Goal: Use online tool/utility: Utilize a website feature to perform a specific function

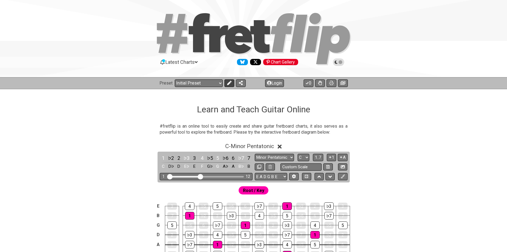
click at [231, 83] on icon at bounding box center [229, 83] width 4 height 4
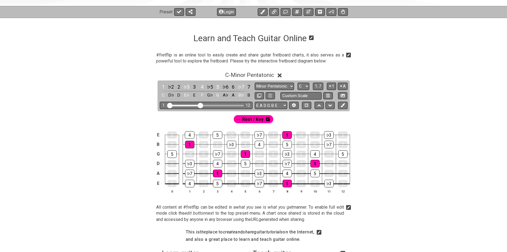
scroll to position [73, 0]
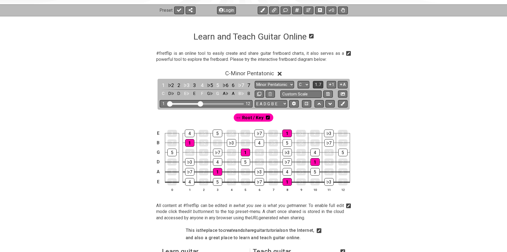
click at [316, 85] on span "1..7" at bounding box center [318, 84] width 7 height 5
click at [317, 85] on span "..." at bounding box center [318, 84] width 2 height 5
click at [302, 85] on select "A♭ A A♯ B♭ B C C♯ D♭ D D♯ E♭ E F F♯ G♭ G G♯" at bounding box center [304, 84] width 12 height 7
select select "Ab"
click at [298, 81] on select "A♭ A A♯ B♭ B C C♯ D♭ D D♯ E♭ E F F♯ G♭ G G♯" at bounding box center [304, 84] width 12 height 7
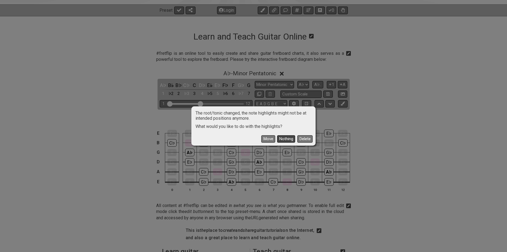
click at [280, 138] on button "Nothing" at bounding box center [286, 138] width 18 height 7
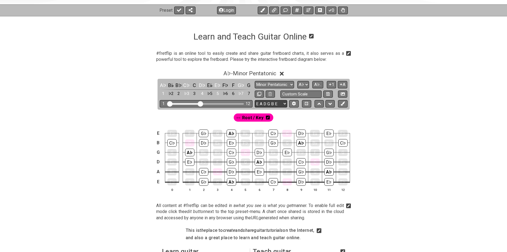
click at [283, 103] on select "E A D G B E E A D G B E E A D G B E B E A D F♯ B A D G C E A D A D G B E E♭ A♭ …" at bounding box center [271, 103] width 32 height 7
select select "A D G C F A D"
click at [255, 100] on select "E A D G B E E A D G B E E A D G B E B E A D F♯ B A D G C E A D A D G B E E♭ A♭ …" at bounding box center [271, 103] width 32 height 7
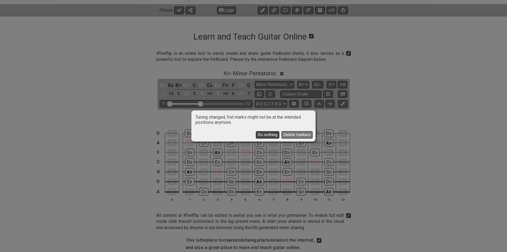
click at [269, 134] on button "Do nothing" at bounding box center [267, 134] width 23 height 7
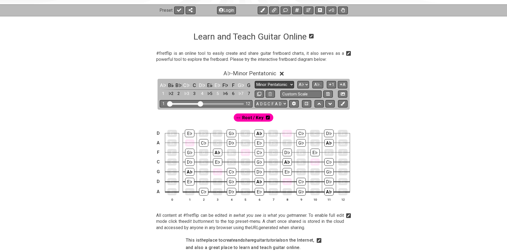
click at [271, 84] on select "Minor Pentatonic Click to edit Minor Pentatonic Major Pentatonic Minor Blues Ma…" at bounding box center [274, 84] width 39 height 7
select select "Major Pentatonic"
click at [255, 81] on select "Minor Pentatonic Click to edit Minor Pentatonic Major Pentatonic Minor Blues Ma…" at bounding box center [274, 84] width 39 height 7
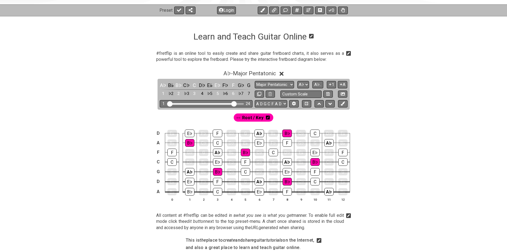
drag, startPoint x: 201, startPoint y: 105, endPoint x: 234, endPoint y: 105, distance: 33.6
click at [234, 103] on input "Visible fret range" at bounding box center [205, 103] width 77 height 0
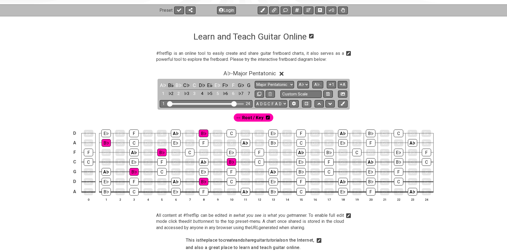
click at [266, 118] on icon at bounding box center [268, 118] width 4 height 4
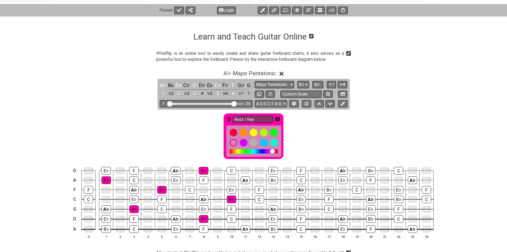
click at [230, 120] on icon at bounding box center [229, 119] width 4 height 4
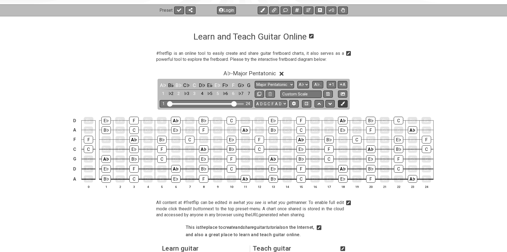
click at [343, 105] on icon at bounding box center [342, 103] width 4 height 4
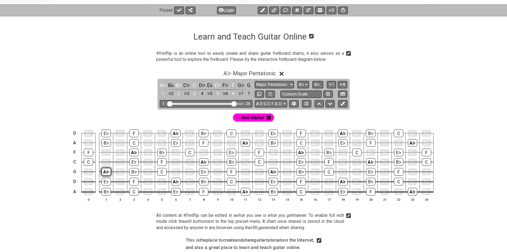
click at [104, 171] on div "A♭" at bounding box center [105, 172] width 9 height 8
click at [270, 117] on icon at bounding box center [269, 118] width 4 height 4
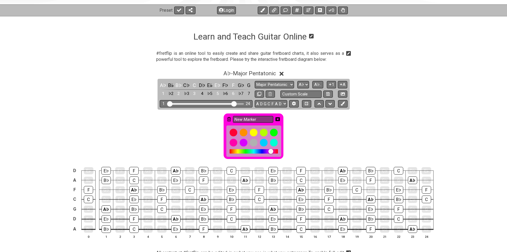
click at [270, 117] on input "New Marker" at bounding box center [253, 119] width 40 height 7
click at [253, 131] on div at bounding box center [253, 132] width 9 height 9
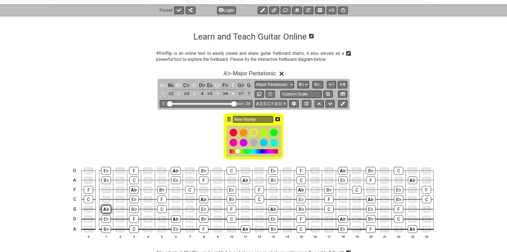
click at [104, 207] on div "A♭" at bounding box center [105, 209] width 9 height 8
click at [133, 189] on div "A♭" at bounding box center [133, 190] width 9 height 8
click at [173, 170] on div "A♭" at bounding box center [176, 171] width 10 height 8
click at [177, 217] on div "A♭" at bounding box center [175, 219] width 9 height 8
click at [203, 197] on div "A♭" at bounding box center [203, 200] width 9 height 8
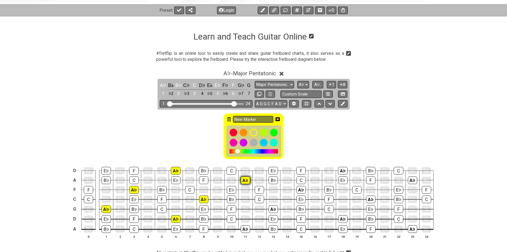
click at [247, 180] on div "A♭" at bounding box center [245, 181] width 9 height 8
click at [245, 228] on div "A♭" at bounding box center [245, 229] width 9 height 8
click at [273, 208] on div "A♭" at bounding box center [272, 209] width 9 height 8
click at [303, 187] on div "A♭" at bounding box center [300, 190] width 9 height 8
click at [338, 168] on div "A♭" at bounding box center [343, 171] width 10 height 8
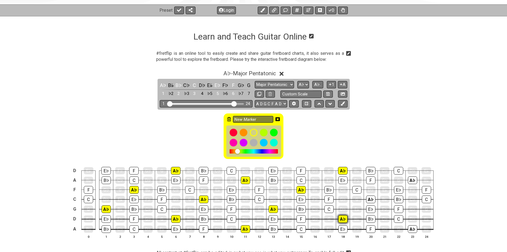
click at [342, 218] on div "A♭" at bounding box center [342, 219] width 9 height 8
click at [366, 198] on div "A♭" at bounding box center [370, 200] width 9 height 8
click at [411, 180] on div "A♭" at bounding box center [412, 181] width 9 height 8
click at [411, 230] on div "A♭" at bounding box center [412, 229] width 9 height 8
click at [278, 119] on icon at bounding box center [277, 119] width 4 height 4
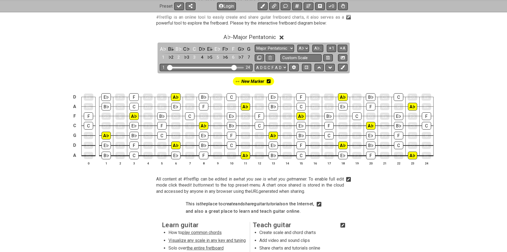
scroll to position [118, 0]
